Goal: Information Seeking & Learning: Check status

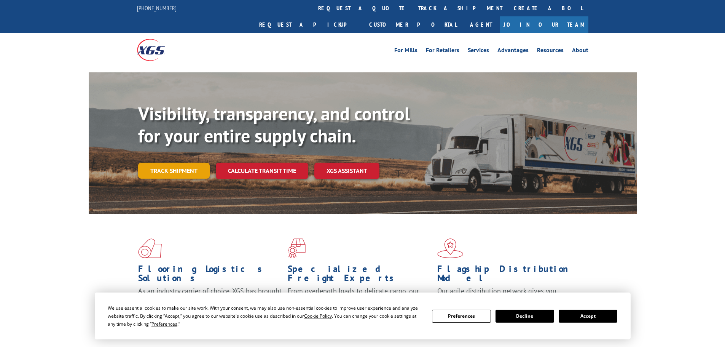
click at [184, 163] on link "Track shipment" at bounding box center [174, 171] width 72 height 16
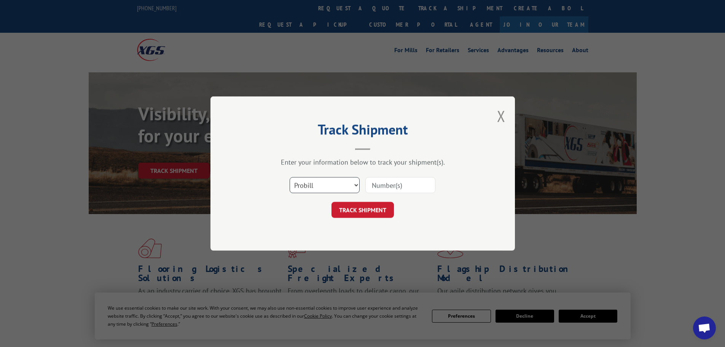
click at [330, 182] on select "Select category... Probill BOL PO" at bounding box center [325, 185] width 70 height 16
select select "bol"
click at [290, 177] on select "Select category... Probill BOL PO" at bounding box center [325, 185] width 70 height 16
click at [388, 187] on input at bounding box center [400, 185] width 70 height 16
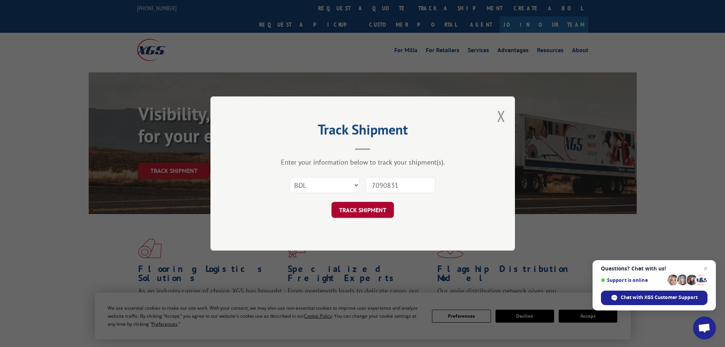
type input "7090831"
click at [364, 210] on button "TRACK SHIPMENT" at bounding box center [363, 210] width 62 height 16
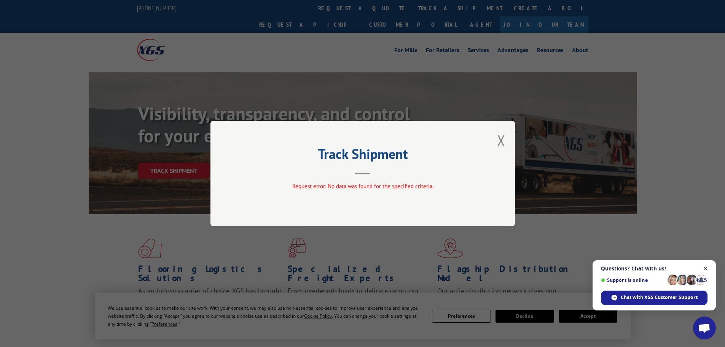
click at [705, 267] on span "Close chat" at bounding box center [706, 269] width 10 height 10
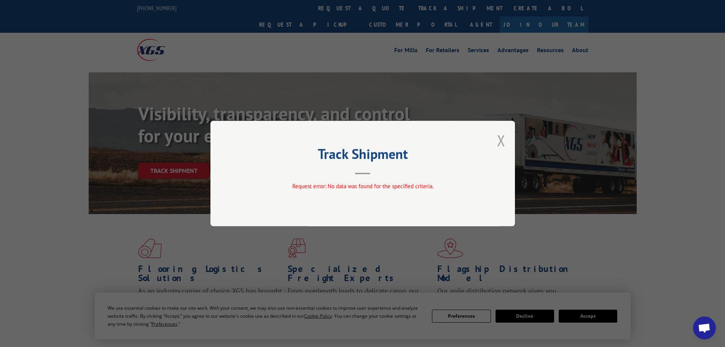
click at [501, 139] on button "Close modal" at bounding box center [501, 140] width 8 height 20
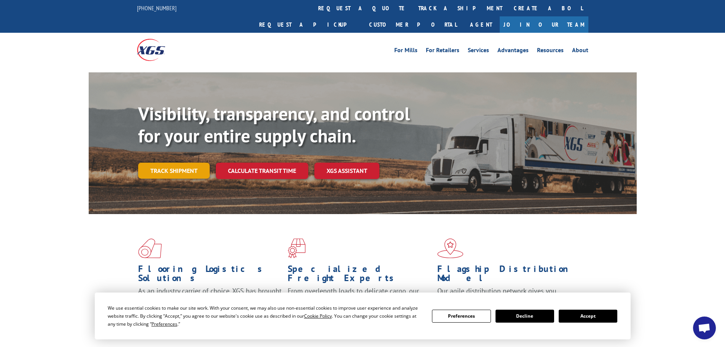
click at [174, 163] on link "Track shipment" at bounding box center [174, 171] width 72 height 16
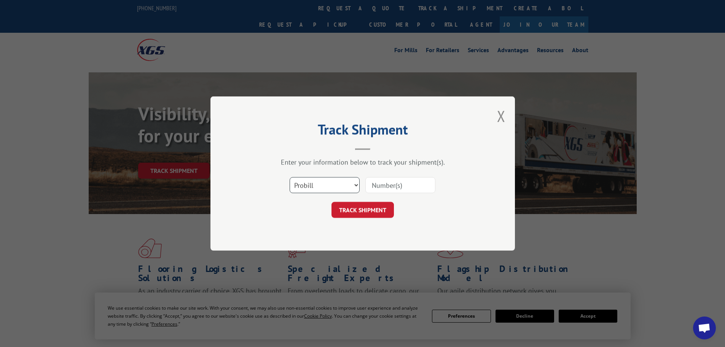
click at [334, 183] on select "Select category... Probill BOL PO" at bounding box center [325, 185] width 70 height 16
select select "bol"
click at [290, 177] on select "Select category... Probill BOL PO" at bounding box center [325, 185] width 70 height 16
click at [378, 186] on input at bounding box center [400, 185] width 70 height 16
type input "7090831"
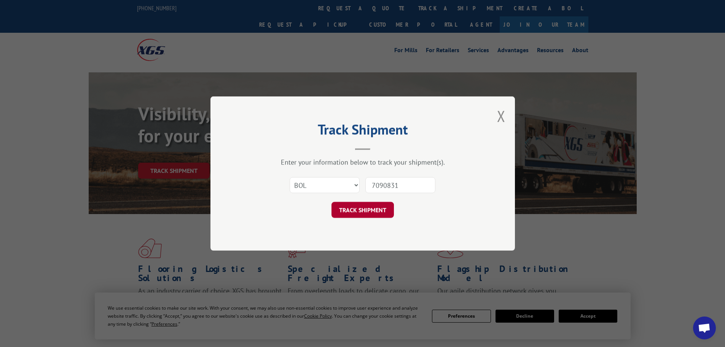
click at [364, 209] on button "TRACK SHIPMENT" at bounding box center [363, 210] width 62 height 16
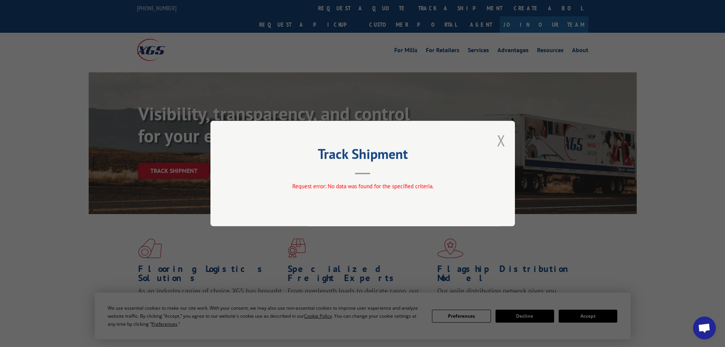
click at [500, 139] on button "Close modal" at bounding box center [501, 140] width 8 height 20
